Goal: Transaction & Acquisition: Register for event/course

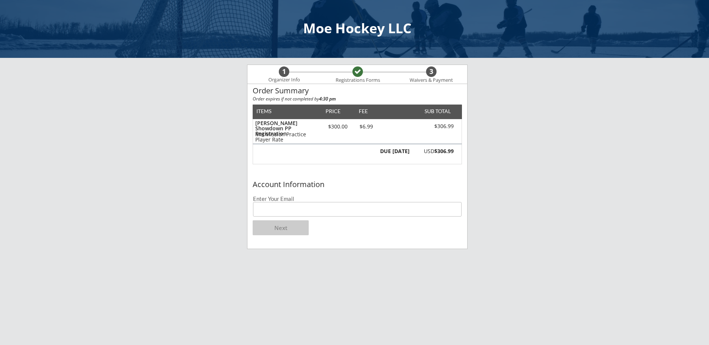
click at [312, 211] on input "email" at bounding box center [357, 209] width 209 height 15
type input "[EMAIL_ADDRESS][DOMAIN_NAME]"
click at [287, 232] on button "Next" at bounding box center [281, 228] width 56 height 15
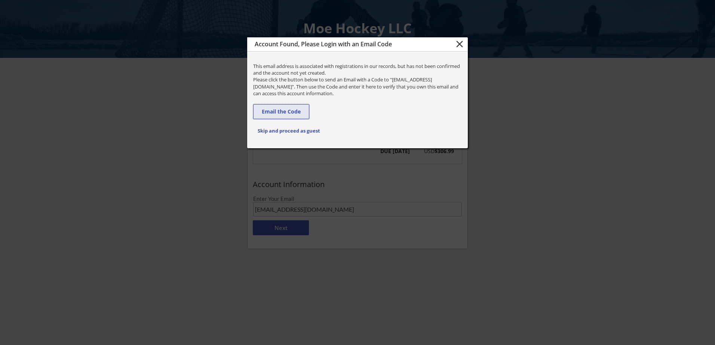
click at [286, 112] on button "Email the Code" at bounding box center [281, 111] width 56 height 15
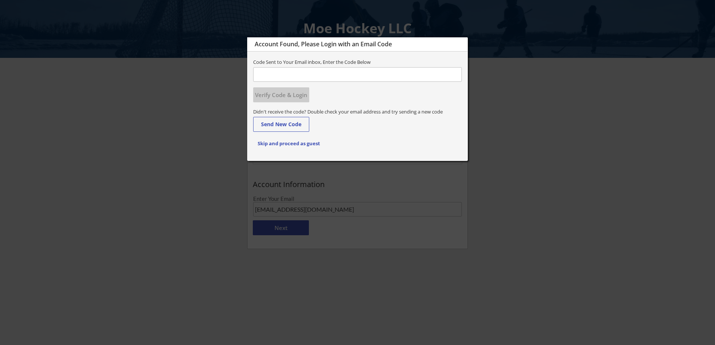
paste input "638936"
type input "638936"
click at [338, 105] on div "Didn't receive the code? Double check your email address and try sending a new …" at bounding box center [357, 118] width 220 height 27
click at [287, 97] on button "Verify Code & Login" at bounding box center [281, 94] width 56 height 15
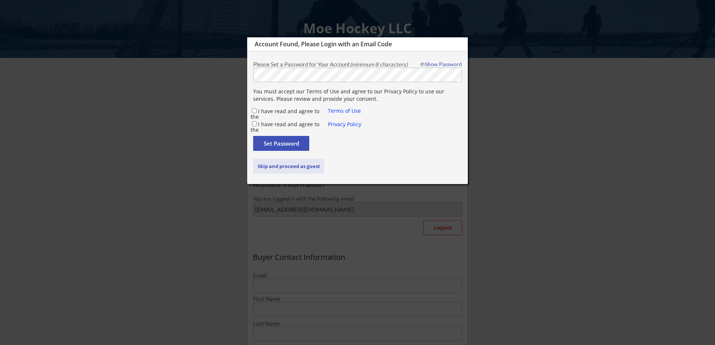
type input "[PERSON_NAME]"
click at [352, 153] on div "Set Password" at bounding box center [357, 145] width 209 height 19
click at [256, 111] on input "I have read and agree to the" at bounding box center [254, 110] width 5 height 5
checkbox input "true"
click at [256, 123] on input "I have read and agree to the" at bounding box center [254, 123] width 5 height 5
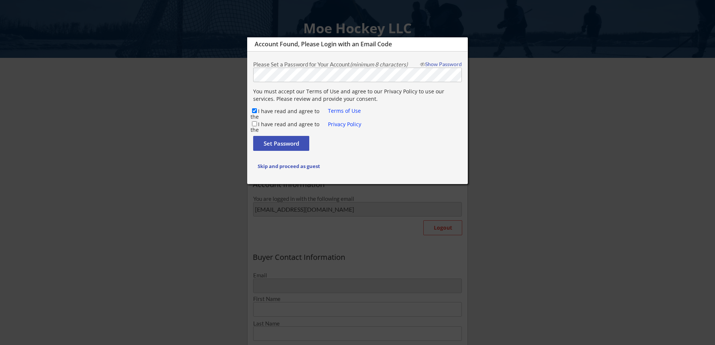
checkbox input "true"
click at [261, 141] on button "Set Password" at bounding box center [281, 143] width 56 height 15
type input "[EMAIL_ADDRESS][DOMAIN_NAME]"
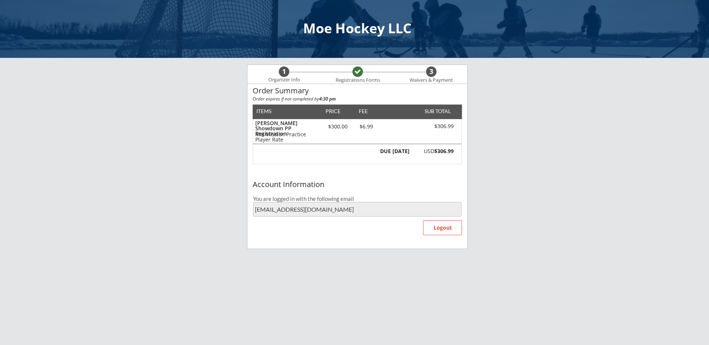
click at [416, 145] on div "DUE TODAY USD $306.99" at bounding box center [357, 154] width 209 height 20
click at [432, 133] on div "$306.99" at bounding box center [433, 128] width 42 height 10
drag, startPoint x: 419, startPoint y: 122, endPoint x: 415, endPoint y: 127, distance: 6.1
click at [415, 127] on div "Shattuck Showdown PP Registration MH Mission Practice Player Rate $300.00 $6.99…" at bounding box center [357, 131] width 209 height 25
click at [341, 164] on div "DUE TODAY USD $306.99" at bounding box center [357, 154] width 209 height 20
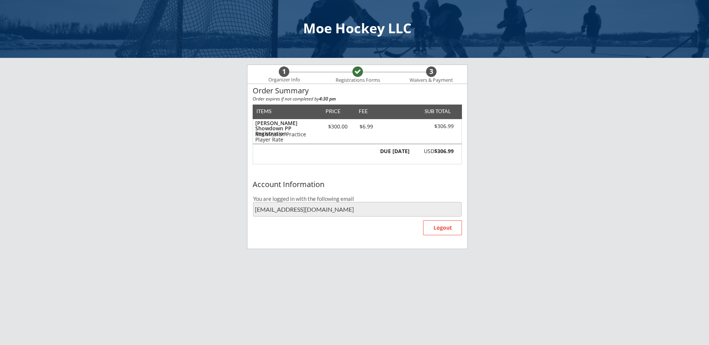
click at [315, 157] on div "DUE TODAY USD $306.99" at bounding box center [357, 154] width 209 height 20
click at [434, 73] on div "3" at bounding box center [431, 72] width 10 height 8
click at [338, 126] on div "$300.00" at bounding box center [338, 126] width 32 height 5
drag, startPoint x: 329, startPoint y: 139, endPoint x: 332, endPoint y: 143, distance: 4.6
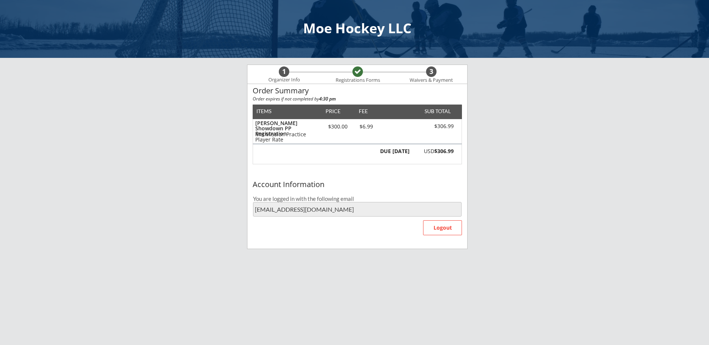
click at [332, 143] on div "Shattuck Showdown PP Registration MH Mission Practice Player Rate $300.00 $6.99…" at bounding box center [357, 131] width 209 height 25
click at [330, 144] on div "Shattuck Showdown PP Registration MH Mission Practice Player Rate $300.00 $6.99…" at bounding box center [357, 131] width 209 height 25
drag, startPoint x: 330, startPoint y: 144, endPoint x: 316, endPoint y: 148, distance: 14.5
click at [316, 148] on div "DUE TODAY USD $306.99" at bounding box center [357, 154] width 209 height 20
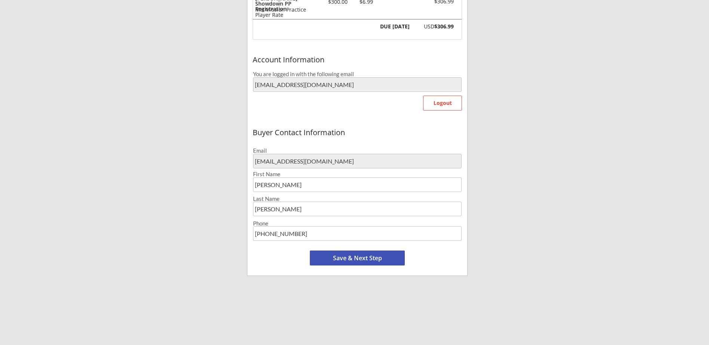
scroll to position [150, 0]
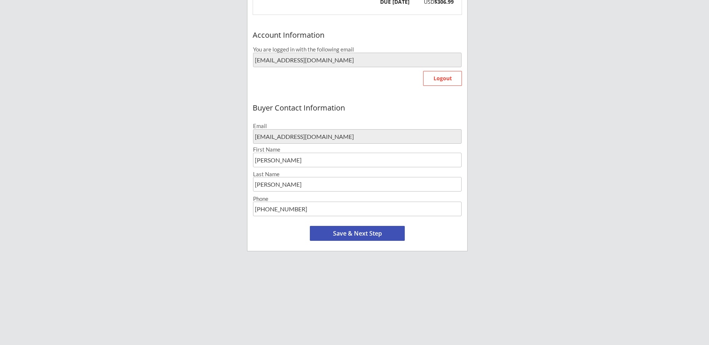
drag, startPoint x: 301, startPoint y: 212, endPoint x: 228, endPoint y: 202, distance: 72.8
click at [228, 202] on div "Moe Hockey LLC Organizer Info Registrations Forms 3 Waivers & Payment Order Sum…" at bounding box center [354, 123] width 709 height 546
type input "[PHONE_NUMBER]"
click at [378, 239] on button "Save & Next Step" at bounding box center [357, 233] width 95 height 15
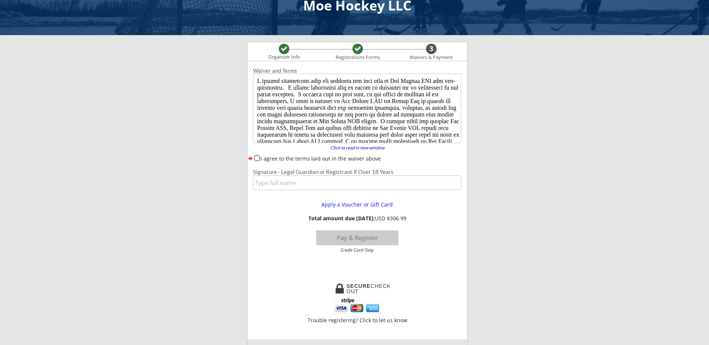
scroll to position [0, 0]
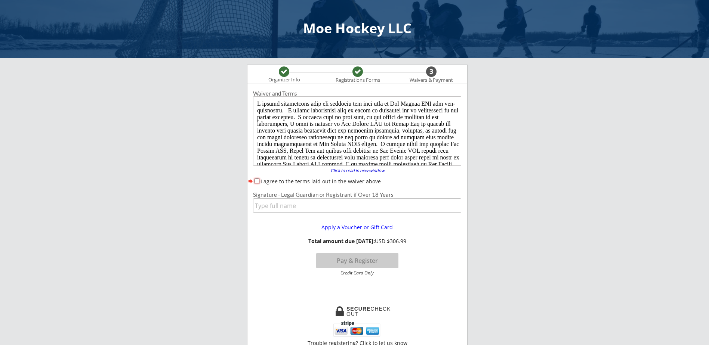
click at [258, 181] on input "I agree to the terms laid out in the waiver above" at bounding box center [257, 181] width 5 height 5
checkbox input "true"
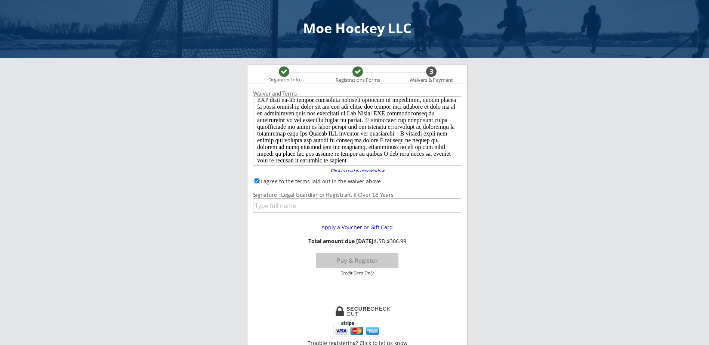
scroll to position [78, 0]
drag, startPoint x: 460, startPoint y: 124, endPoint x: 715, endPoint y: 255, distance: 286.5
click at [268, 206] on input "input" at bounding box center [357, 205] width 208 height 15
type input "[PERSON_NAME]"
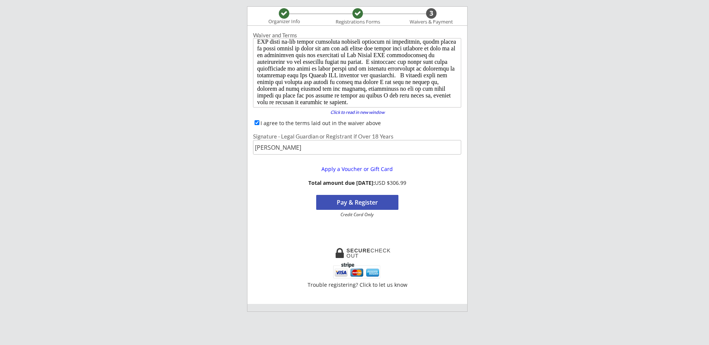
scroll to position [75, 0]
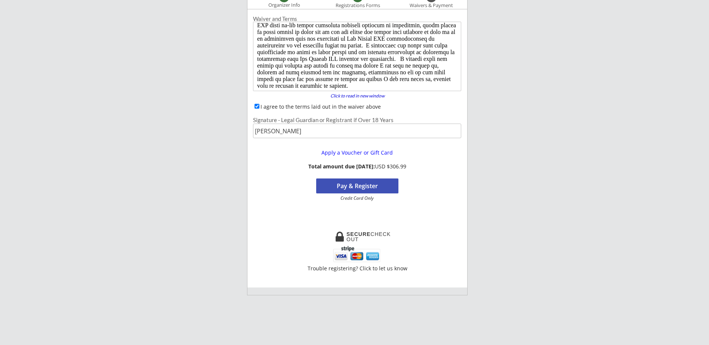
click at [332, 185] on button "Pay & Register" at bounding box center [357, 186] width 82 height 15
